Goal: Task Accomplishment & Management: Manage account settings

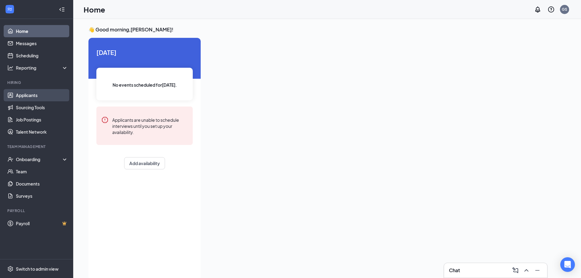
click at [20, 93] on link "Applicants" at bounding box center [42, 95] width 52 height 12
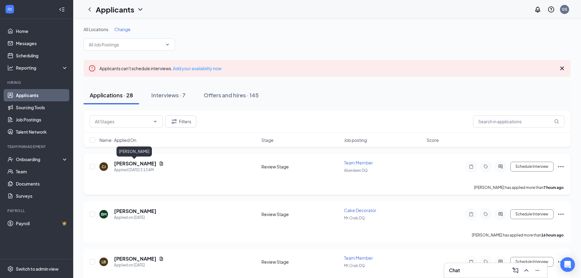
click at [132, 163] on h5 "[PERSON_NAME]" at bounding box center [135, 163] width 42 height 7
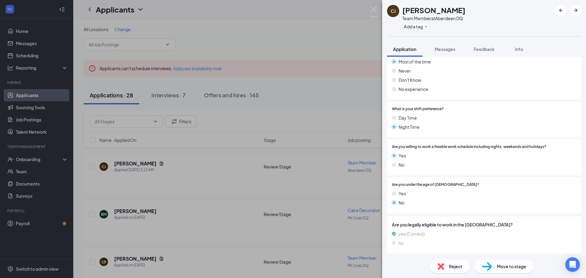
scroll to position [386, 0]
click at [372, 11] on img at bounding box center [374, 12] width 8 height 12
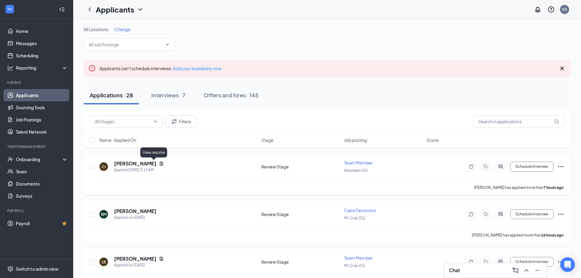
click at [159, 165] on icon "Document" at bounding box center [161, 163] width 5 height 5
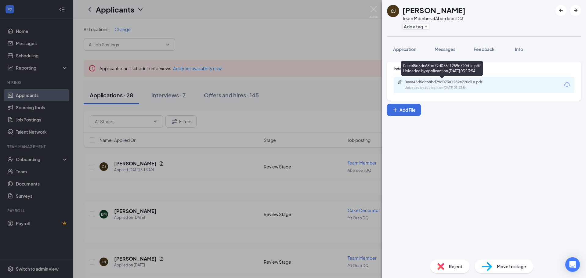
click at [486, 87] on div "Uploaded by applicant on [DATE] 03:13:54" at bounding box center [451, 87] width 92 height 5
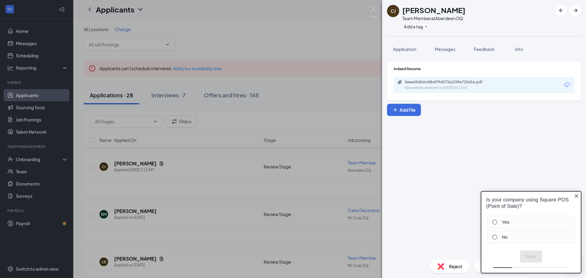
click at [380, 9] on div "[PERSON_NAME] [PERSON_NAME] Team Member at [GEOGRAPHIC_DATA] DQ Add a tag Appli…" at bounding box center [293, 139] width 586 height 278
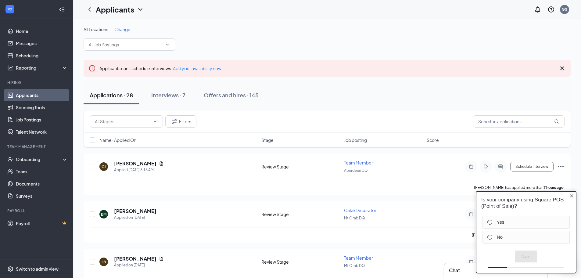
click at [570, 195] on icon "Close button" at bounding box center [572, 196] width 5 height 5
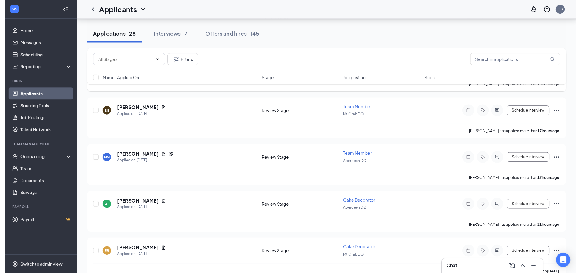
scroll to position [153, 0]
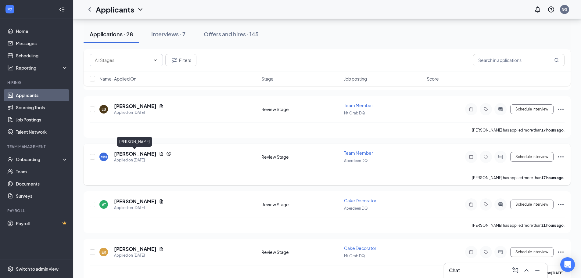
click at [150, 157] on h5 "[PERSON_NAME]" at bounding box center [135, 153] width 42 height 7
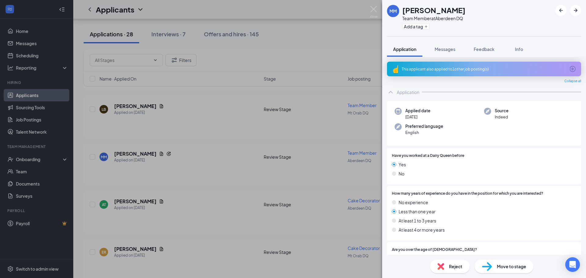
click at [497, 67] on div "This applicant also applied to 1 other job posting(s)" at bounding box center [484, 69] width 164 height 5
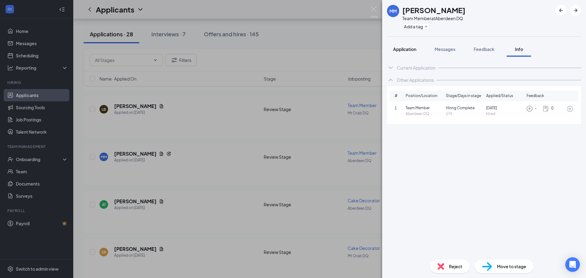
click at [408, 49] on span "Application" at bounding box center [404, 48] width 23 height 5
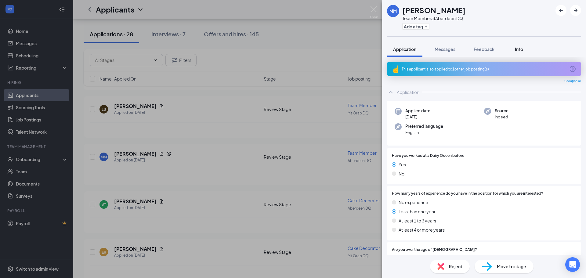
click at [523, 49] on span "Info" at bounding box center [519, 48] width 8 height 5
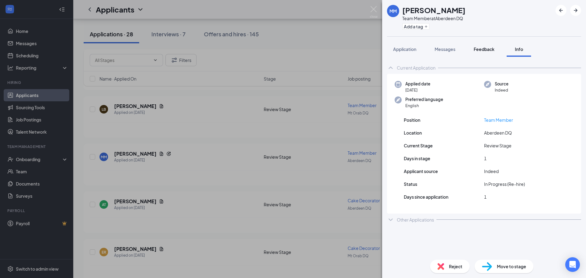
click at [478, 52] on span "Feedback" at bounding box center [484, 48] width 21 height 5
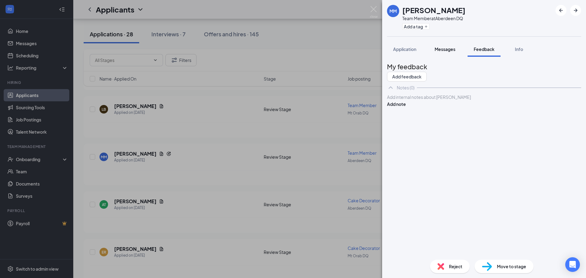
click at [454, 49] on span "Messages" at bounding box center [445, 48] width 21 height 5
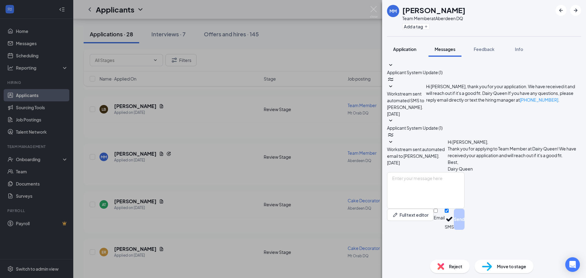
click at [413, 50] on span "Application" at bounding box center [404, 48] width 23 height 5
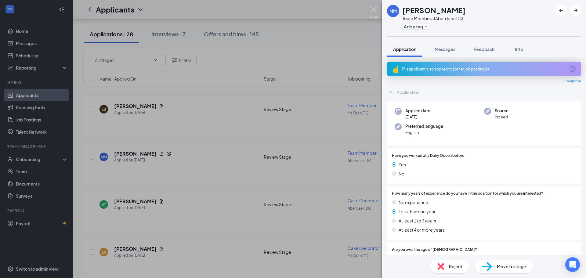
drag, startPoint x: 375, startPoint y: 9, endPoint x: 310, endPoint y: 60, distance: 82.4
click at [375, 9] on img at bounding box center [374, 12] width 8 height 12
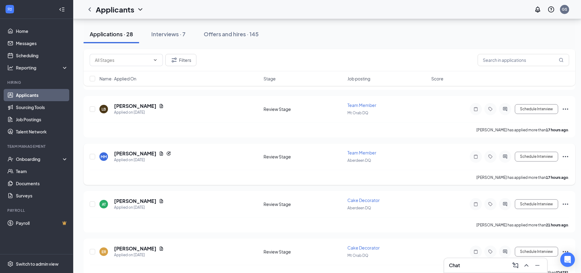
click at [137, 155] on h5 "[PERSON_NAME]" at bounding box center [135, 153] width 42 height 7
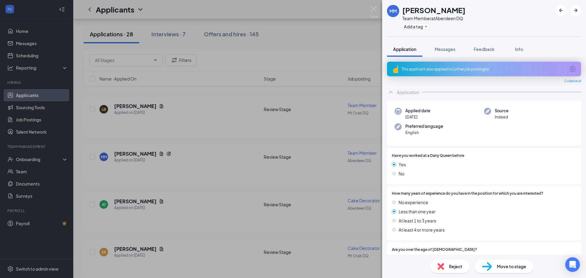
click at [495, 69] on div "This applicant also applied to 1 other job posting(s)" at bounding box center [484, 69] width 164 height 5
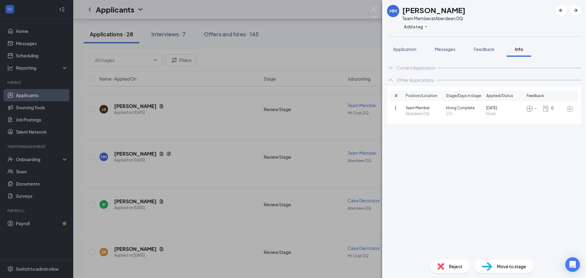
click at [567, 108] on icon "ArrowCircle" at bounding box center [569, 108] width 7 height 7
click at [362, 9] on div "MM [PERSON_NAME] Team Member at [GEOGRAPHIC_DATA] DQ Add a tag Application Mess…" at bounding box center [293, 139] width 586 height 278
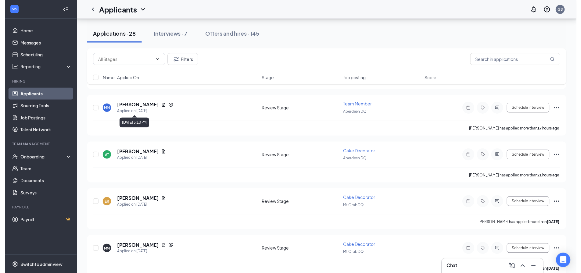
scroll to position [214, 0]
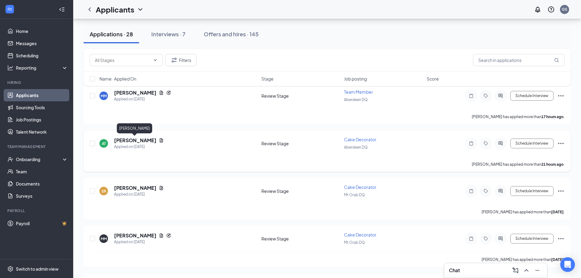
click at [144, 143] on h5 "[PERSON_NAME]" at bounding box center [135, 140] width 42 height 7
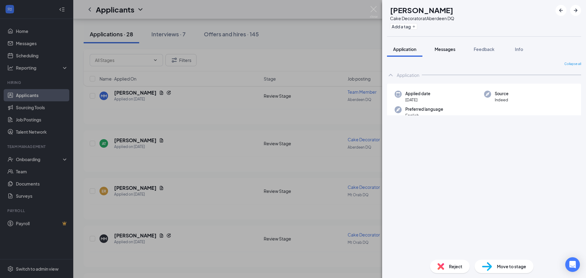
click at [445, 54] on button "Messages" at bounding box center [445, 49] width 33 height 15
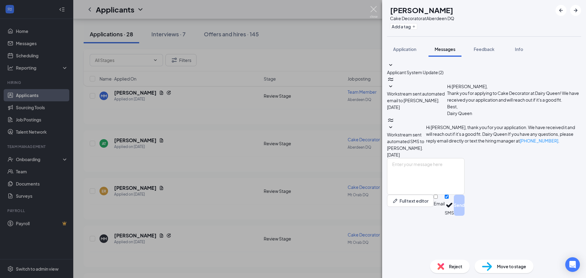
click at [376, 10] on img at bounding box center [374, 12] width 8 height 12
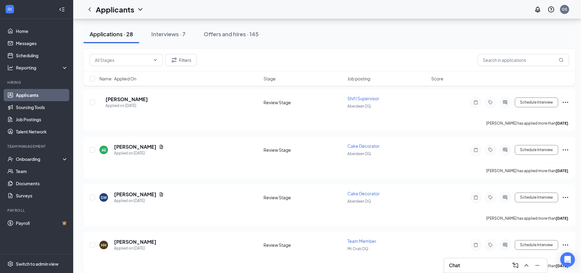
scroll to position [1214, 0]
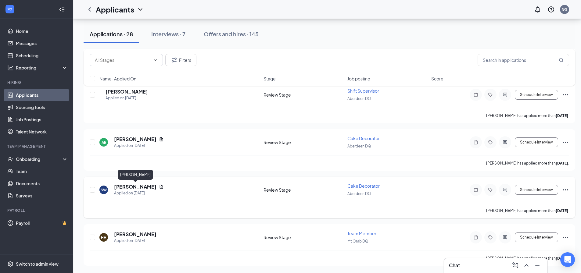
click at [144, 186] on h5 "[PERSON_NAME]" at bounding box center [135, 187] width 42 height 7
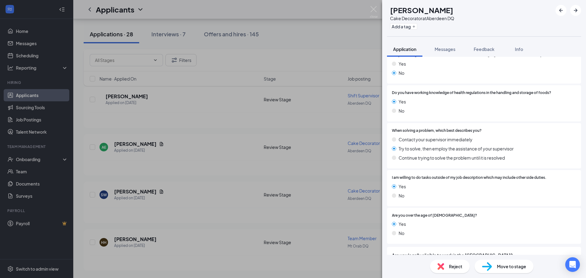
scroll to position [458, 0]
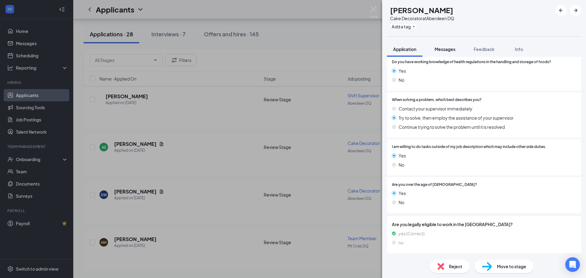
click at [449, 44] on button "Messages" at bounding box center [445, 49] width 33 height 15
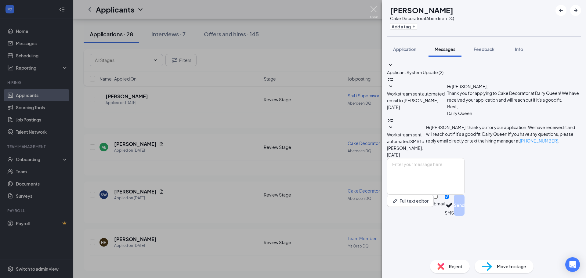
click at [376, 7] on img at bounding box center [374, 12] width 8 height 12
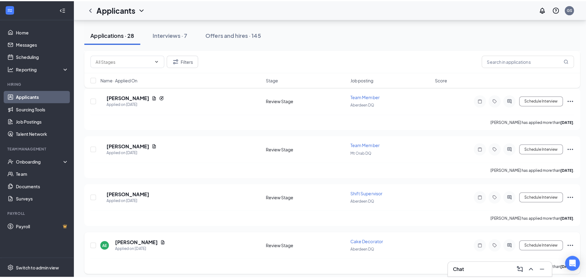
scroll to position [1088, 0]
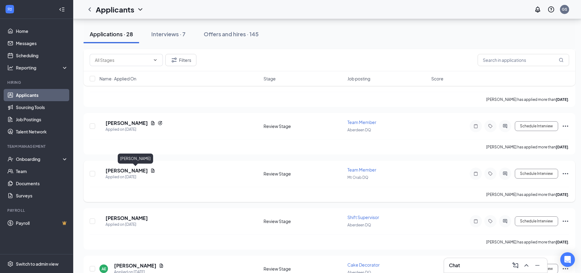
click at [148, 171] on h5 "[PERSON_NAME]" at bounding box center [127, 171] width 42 height 7
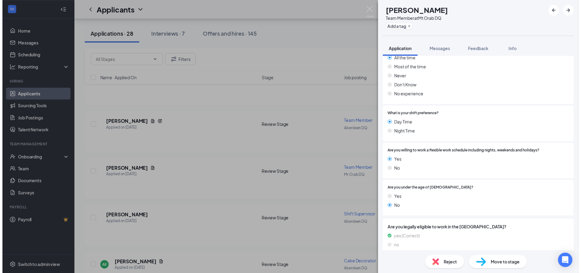
scroll to position [403, 0]
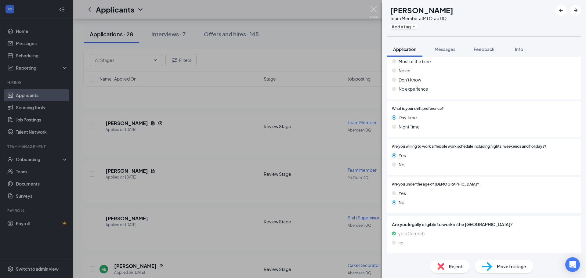
click at [376, 13] on img at bounding box center [374, 12] width 8 height 12
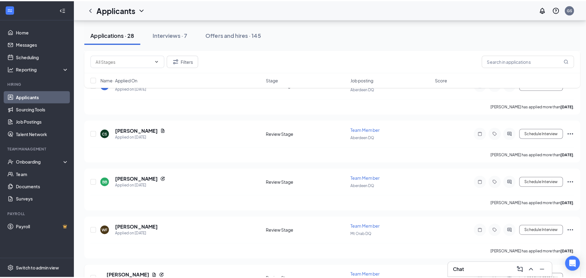
scroll to position [935, 0]
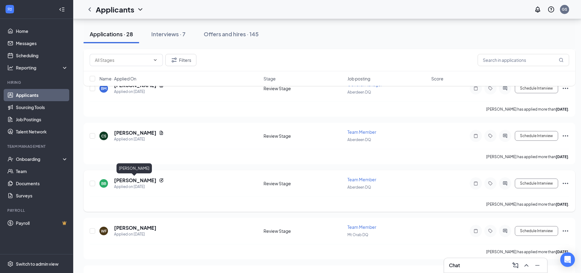
click at [138, 182] on h5 "[PERSON_NAME]" at bounding box center [135, 180] width 42 height 7
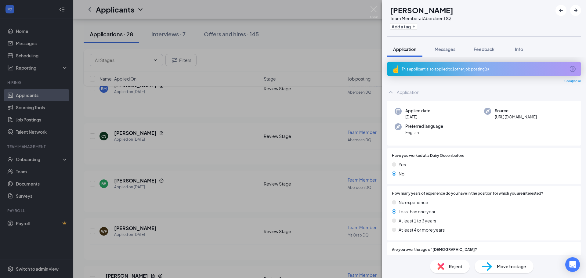
click at [479, 69] on div "This applicant also applied to 1 other job posting(s)" at bounding box center [484, 69] width 164 height 5
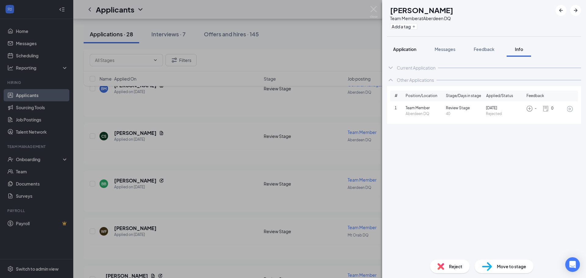
click at [411, 44] on button "Application" at bounding box center [404, 49] width 35 height 15
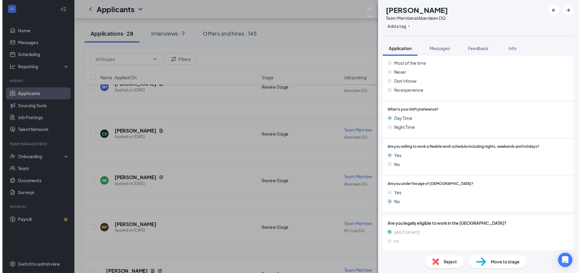
scroll to position [403, 0]
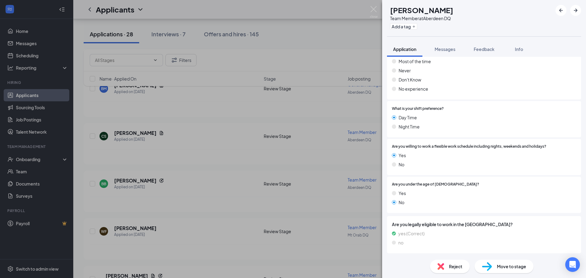
click at [377, 5] on div "BB [PERSON_NAME] Team Member at [GEOGRAPHIC_DATA] DQ Add a tag Application Mess…" at bounding box center [293, 139] width 586 height 278
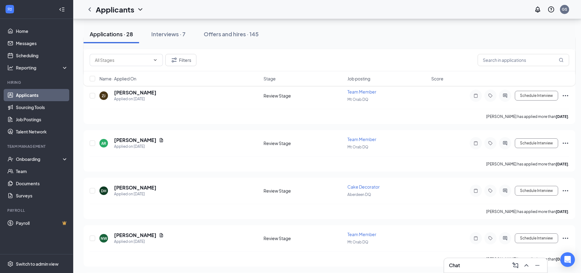
scroll to position [508, 0]
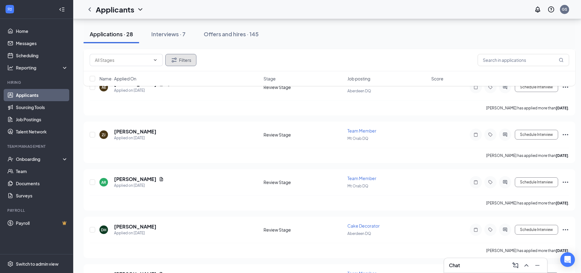
click at [187, 60] on button "Filters" at bounding box center [180, 60] width 31 height 12
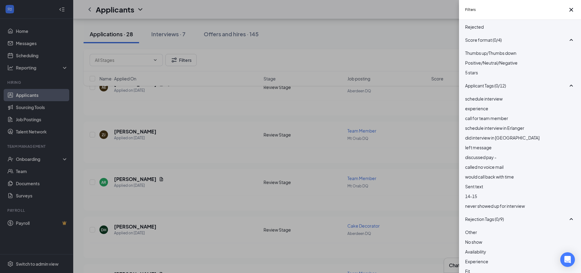
scroll to position [61, 0]
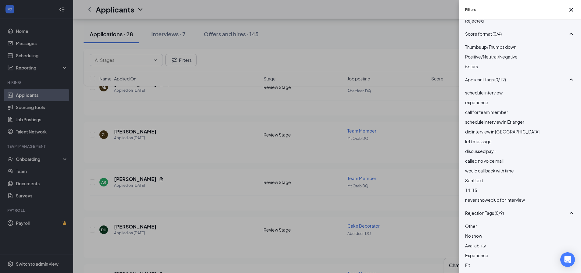
click at [405, 34] on div "Filters Applicant Status (0/5) Unread message Hasn't messaged back Stuck in sta…" at bounding box center [290, 136] width 581 height 273
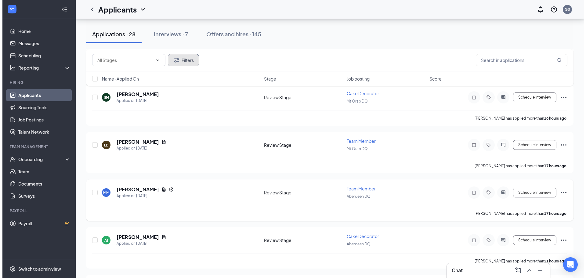
scroll to position [122, 0]
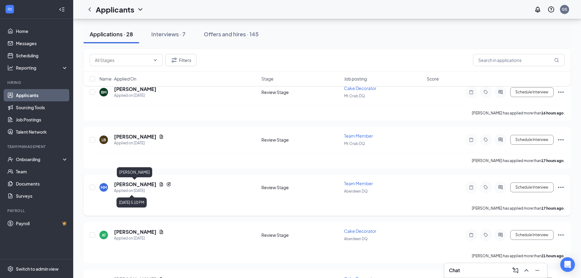
click at [146, 182] on h5 "[PERSON_NAME]" at bounding box center [135, 184] width 42 height 7
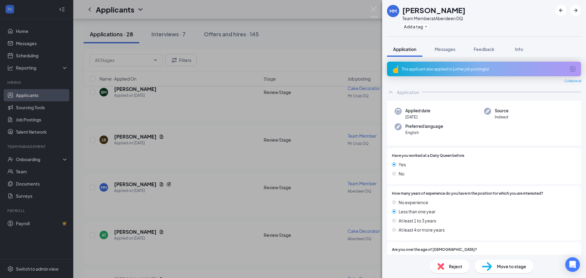
click at [461, 267] on span "Reject" at bounding box center [455, 266] width 13 height 7
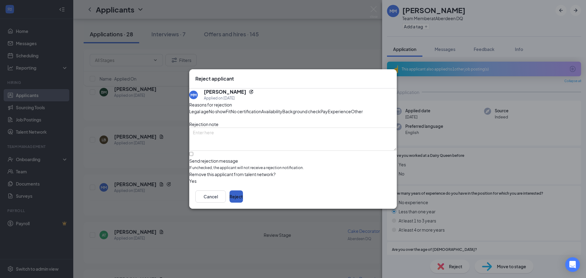
click at [243, 203] on button "Reject" at bounding box center [236, 196] width 13 height 12
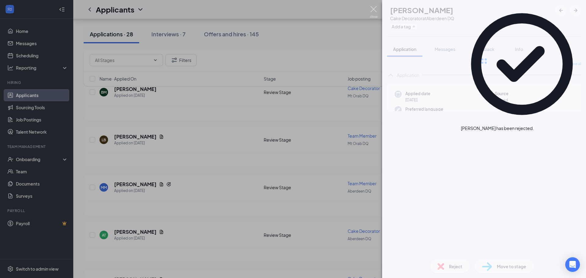
click at [371, 10] on img at bounding box center [374, 12] width 8 height 12
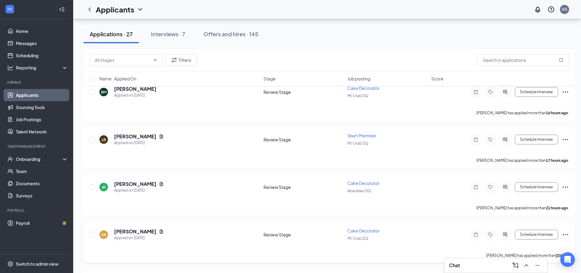
click at [150, 230] on div "[PERSON_NAME]" at bounding box center [139, 232] width 50 height 7
click at [150, 185] on h5 "[PERSON_NAME]" at bounding box center [135, 184] width 42 height 7
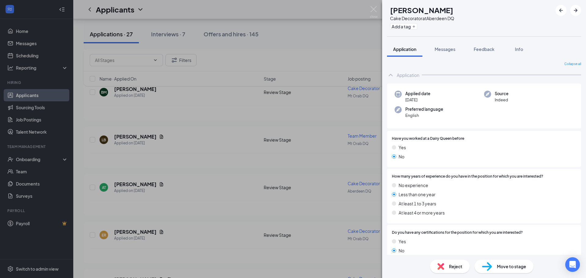
click at [371, 9] on img at bounding box center [374, 12] width 8 height 12
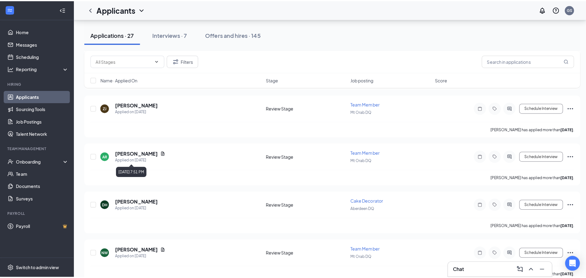
scroll to position [519, 0]
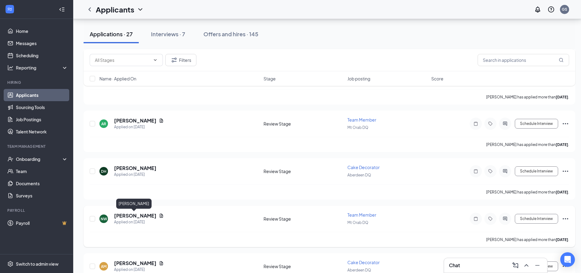
click at [132, 217] on h5 "[PERSON_NAME]" at bounding box center [135, 216] width 42 height 7
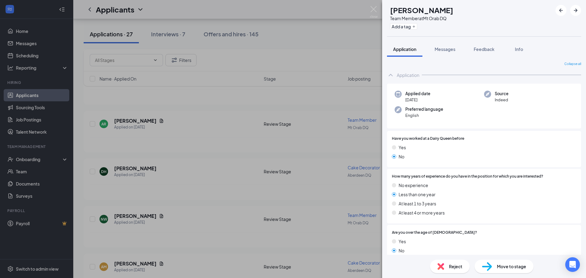
click at [369, 1] on div "NW [PERSON_NAME] Team Member at [GEOGRAPHIC_DATA] DQ Add a tag Application Mess…" at bounding box center [293, 139] width 586 height 278
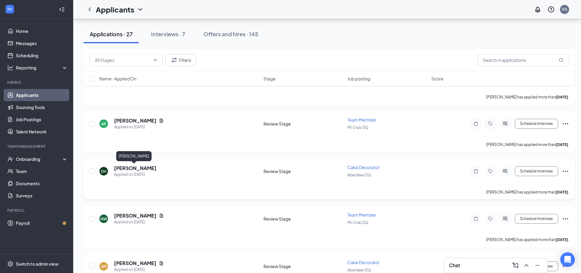
click at [131, 170] on h5 "[PERSON_NAME]" at bounding box center [135, 168] width 42 height 7
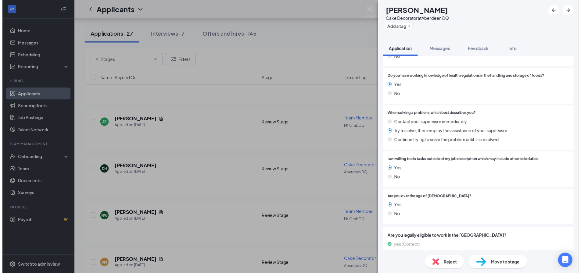
scroll to position [458, 0]
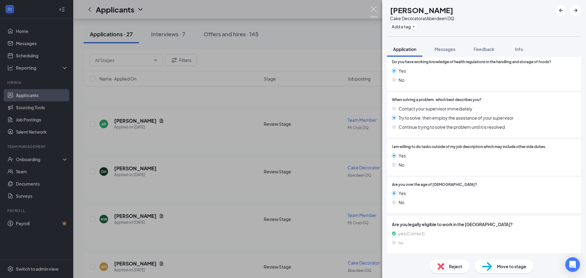
click at [377, 9] on img at bounding box center [374, 12] width 8 height 12
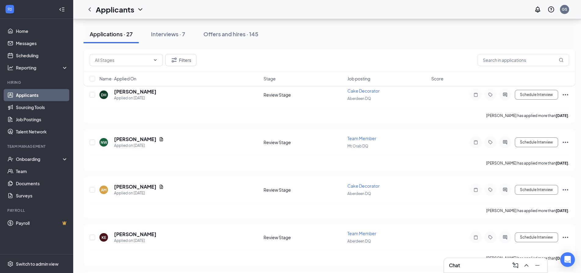
scroll to position [610, 0]
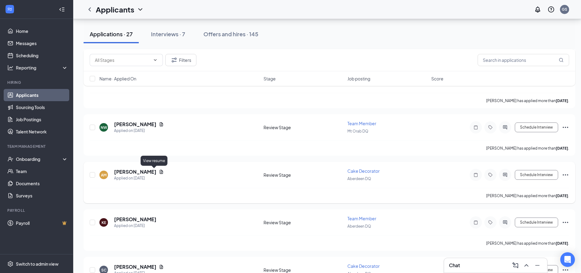
click at [160, 173] on icon "Document" at bounding box center [161, 172] width 3 height 4
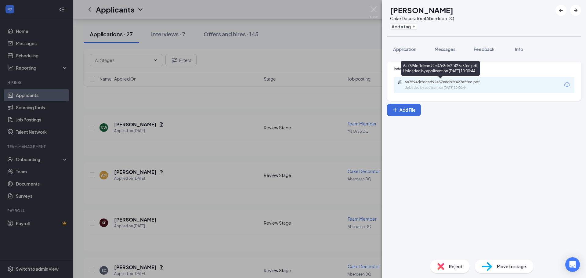
click at [436, 82] on div "6a7594dffdcad92e37e8db2f427a5fec.pdf" at bounding box center [447, 82] width 85 height 5
drag, startPoint x: 378, startPoint y: 6, endPoint x: 371, endPoint y: 38, distance: 32.9
click at [378, 8] on div "AM [PERSON_NAME] Cake Decorator at [GEOGRAPHIC_DATA] DQ Add a tag Application M…" at bounding box center [293, 139] width 586 height 278
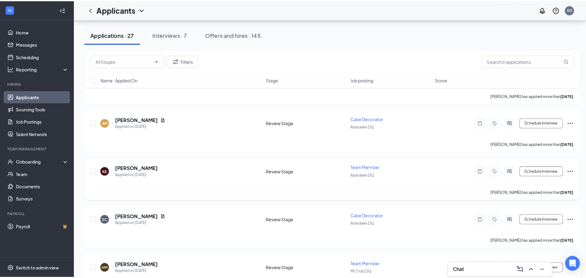
scroll to position [671, 0]
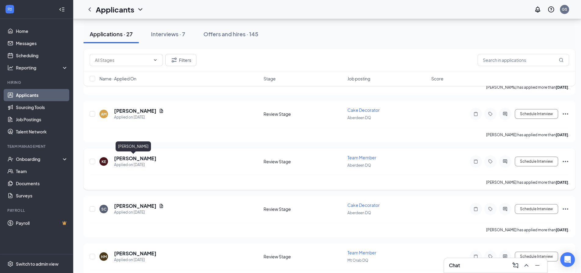
click at [135, 157] on h5 "[PERSON_NAME]" at bounding box center [135, 158] width 42 height 7
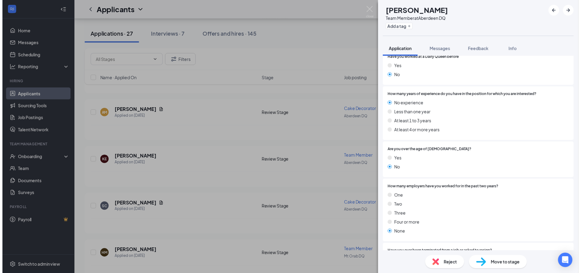
scroll to position [20, 0]
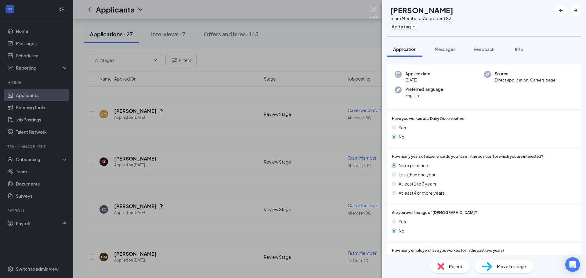
click at [373, 6] on img at bounding box center [374, 12] width 8 height 12
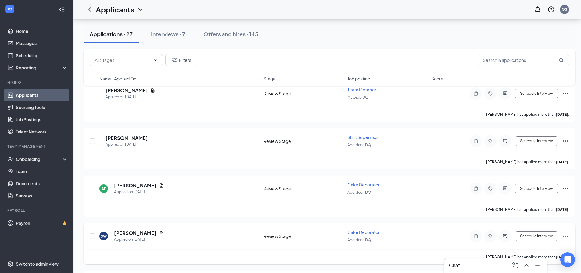
scroll to position [1167, 0]
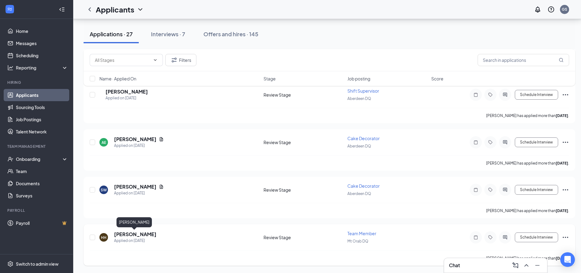
click at [143, 233] on h5 "[PERSON_NAME]" at bounding box center [135, 234] width 42 height 7
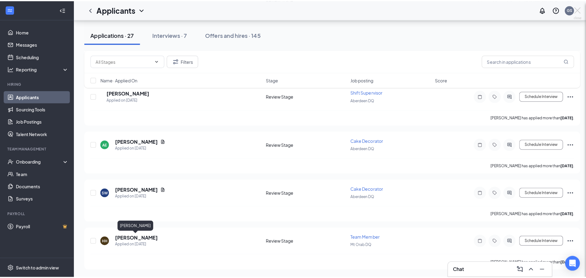
scroll to position [1162, 0]
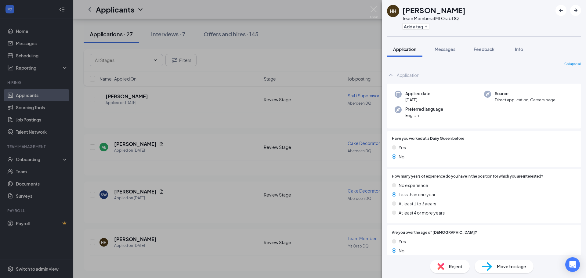
click at [371, 4] on div "HH [PERSON_NAME] Team Member at [GEOGRAPHIC_DATA] DQ Add a tag Application Mess…" at bounding box center [293, 139] width 586 height 278
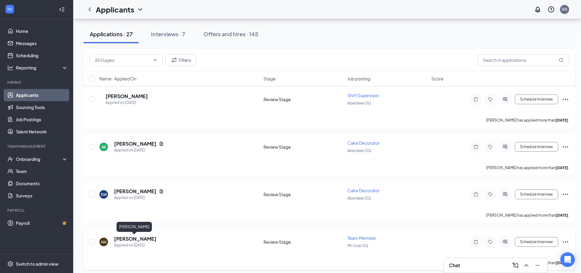
click at [121, 240] on h5 "[PERSON_NAME]" at bounding box center [135, 239] width 42 height 7
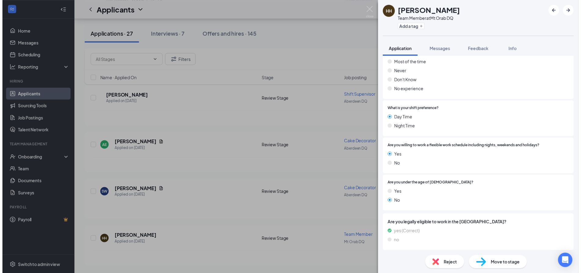
scroll to position [386, 0]
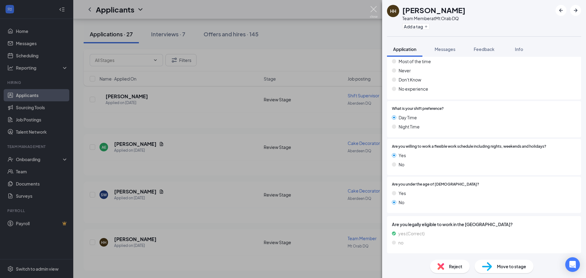
click at [371, 10] on img at bounding box center [374, 12] width 8 height 12
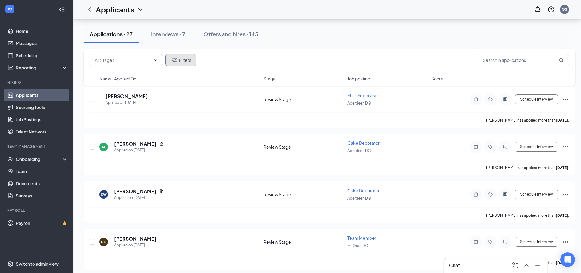
click at [182, 58] on button "Filters" at bounding box center [180, 60] width 31 height 12
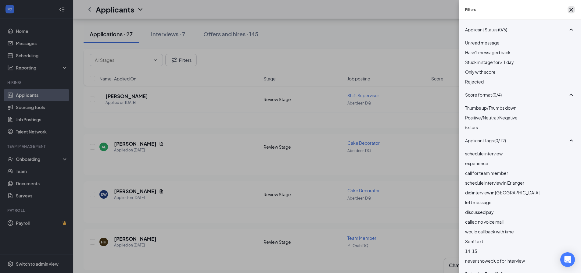
click at [568, 13] on button "button" at bounding box center [571, 9] width 7 height 7
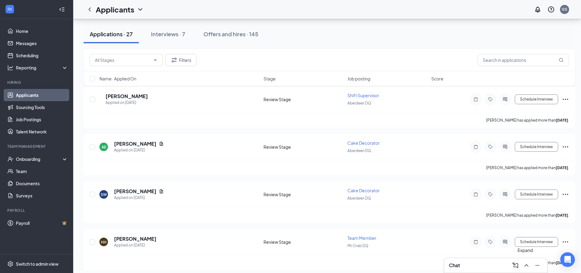
click at [528, 271] on div "Chat" at bounding box center [495, 266] width 103 height 15
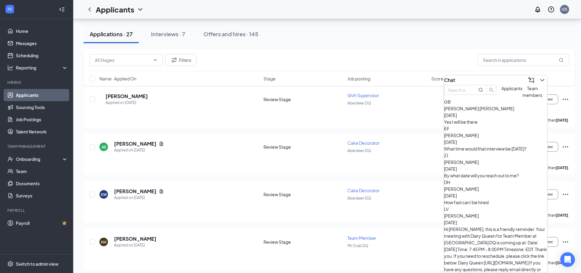
click at [496, 119] on div "[PERSON_NAME] [PERSON_NAME] [DATE]" at bounding box center [495, 111] width 103 height 13
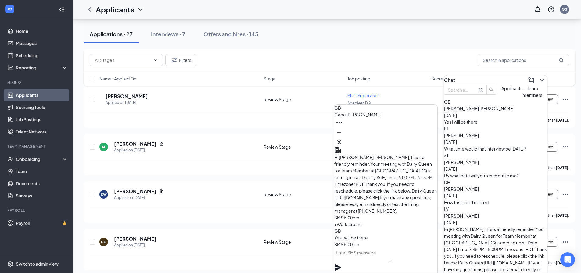
click at [500, 143] on div "EF [PERSON_NAME] [DATE] What time would that interview be [DATE]?" at bounding box center [495, 138] width 103 height 27
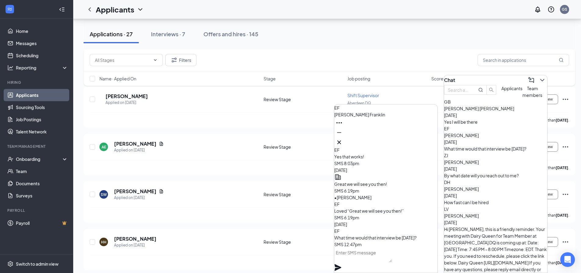
click at [501, 164] on div "ZJ [PERSON_NAME] [DATE] By what date will you reach out to me?" at bounding box center [495, 165] width 103 height 27
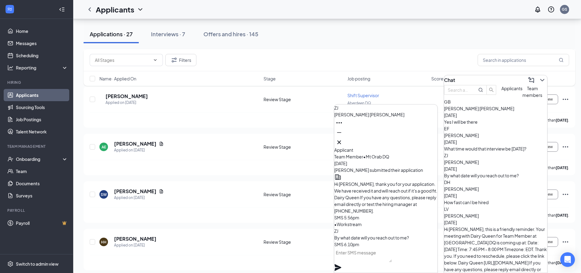
click at [372, 118] on span "[PERSON_NAME]" at bounding box center [370, 114] width 70 height 5
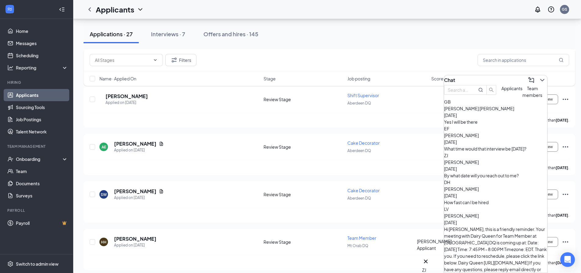
click at [427, 267] on div "ZJ" at bounding box center [425, 270] width 7 height 7
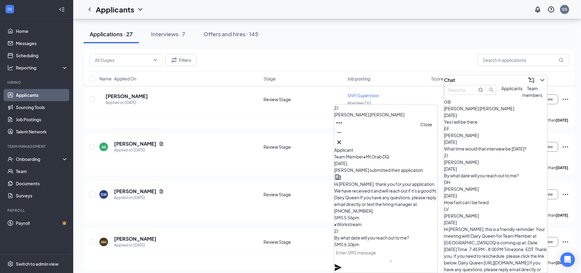
click at [432, 138] on div at bounding box center [386, 143] width 103 height 10
click at [343, 142] on icon "Cross" at bounding box center [339, 142] width 7 height 7
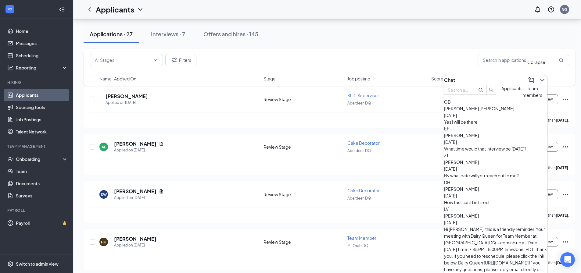
click at [540, 80] on icon "ChevronDown" at bounding box center [542, 80] width 7 height 7
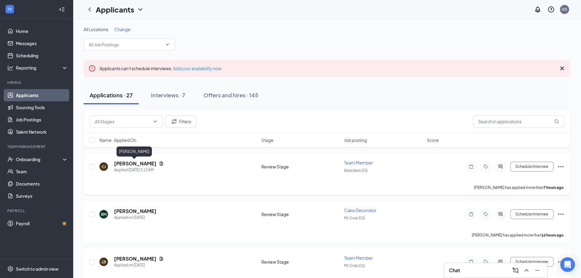
click at [142, 162] on h5 "[PERSON_NAME]" at bounding box center [135, 163] width 42 height 7
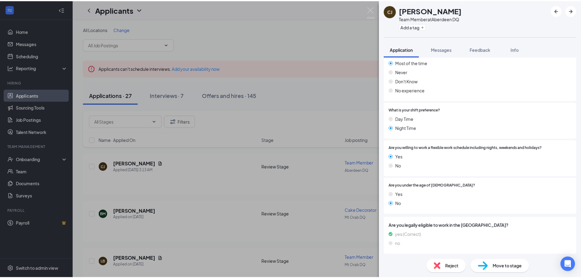
scroll to position [386, 0]
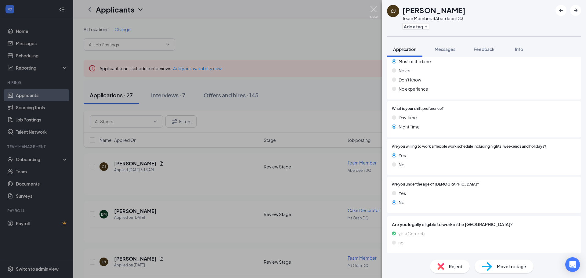
click at [375, 9] on img at bounding box center [374, 12] width 8 height 12
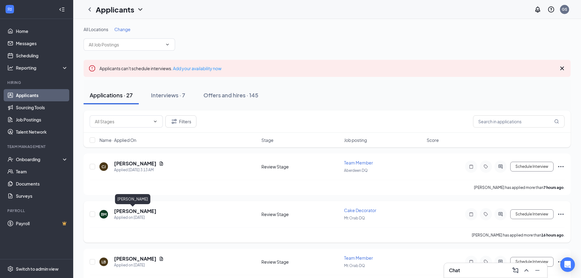
click at [119, 211] on h5 "[PERSON_NAME]" at bounding box center [135, 211] width 42 height 7
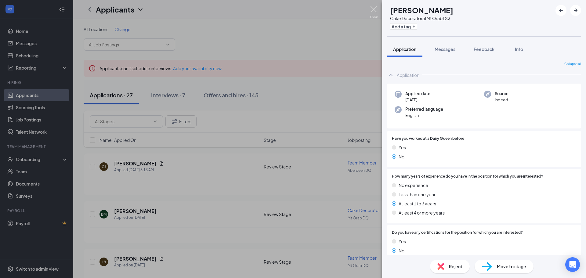
click at [374, 9] on img at bounding box center [374, 12] width 8 height 12
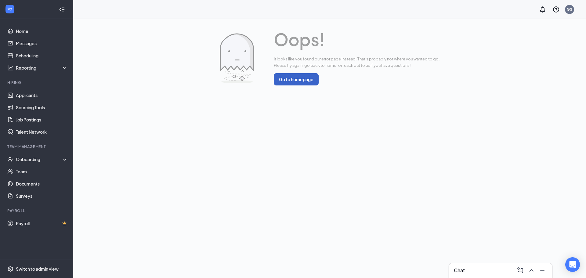
click at [305, 81] on button "Go to homepage" at bounding box center [296, 79] width 45 height 12
